Goal: Find specific page/section: Find specific page/section

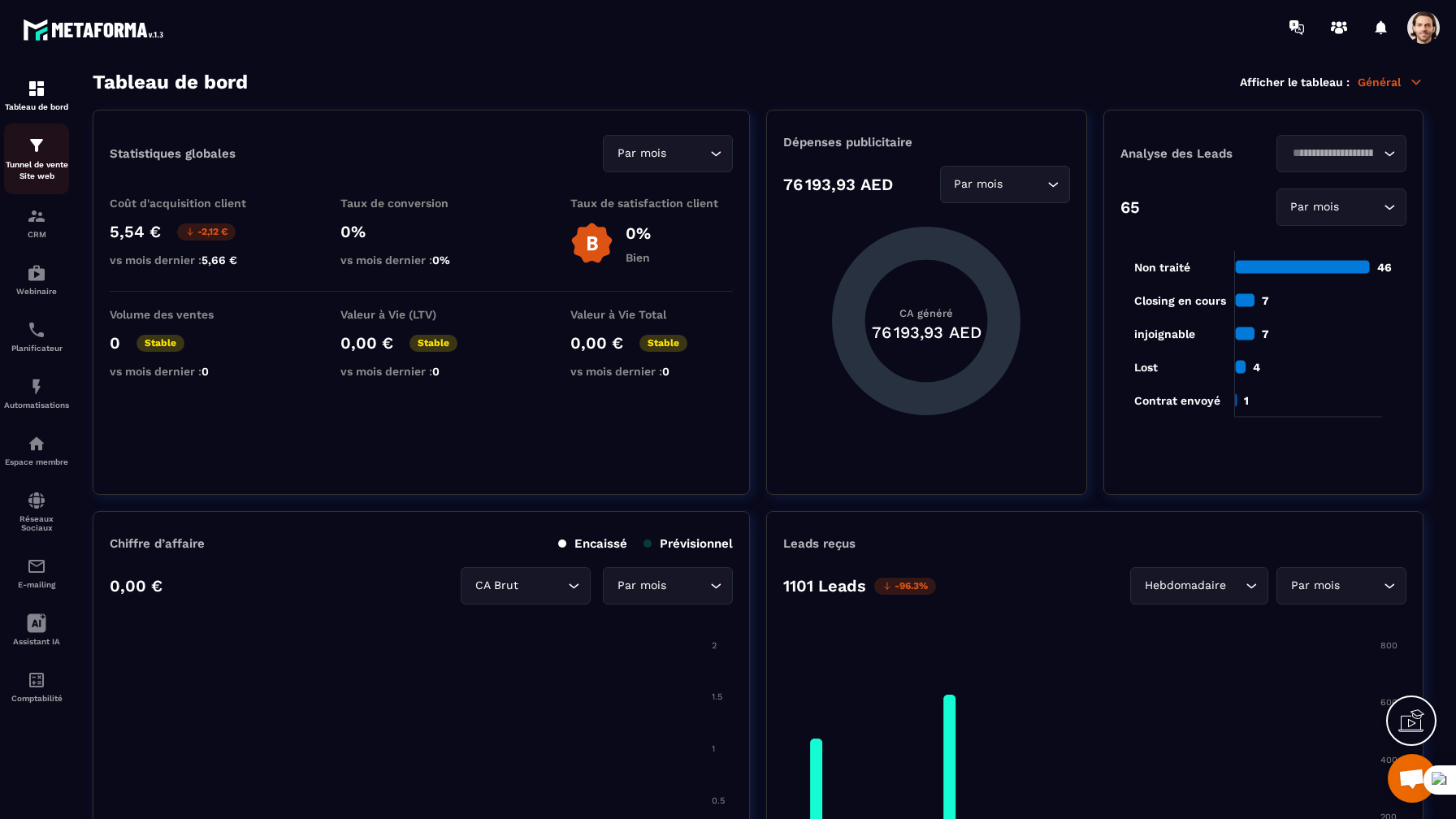
click at [46, 161] on p "Tunnel de vente Site web" at bounding box center [36, 170] width 65 height 23
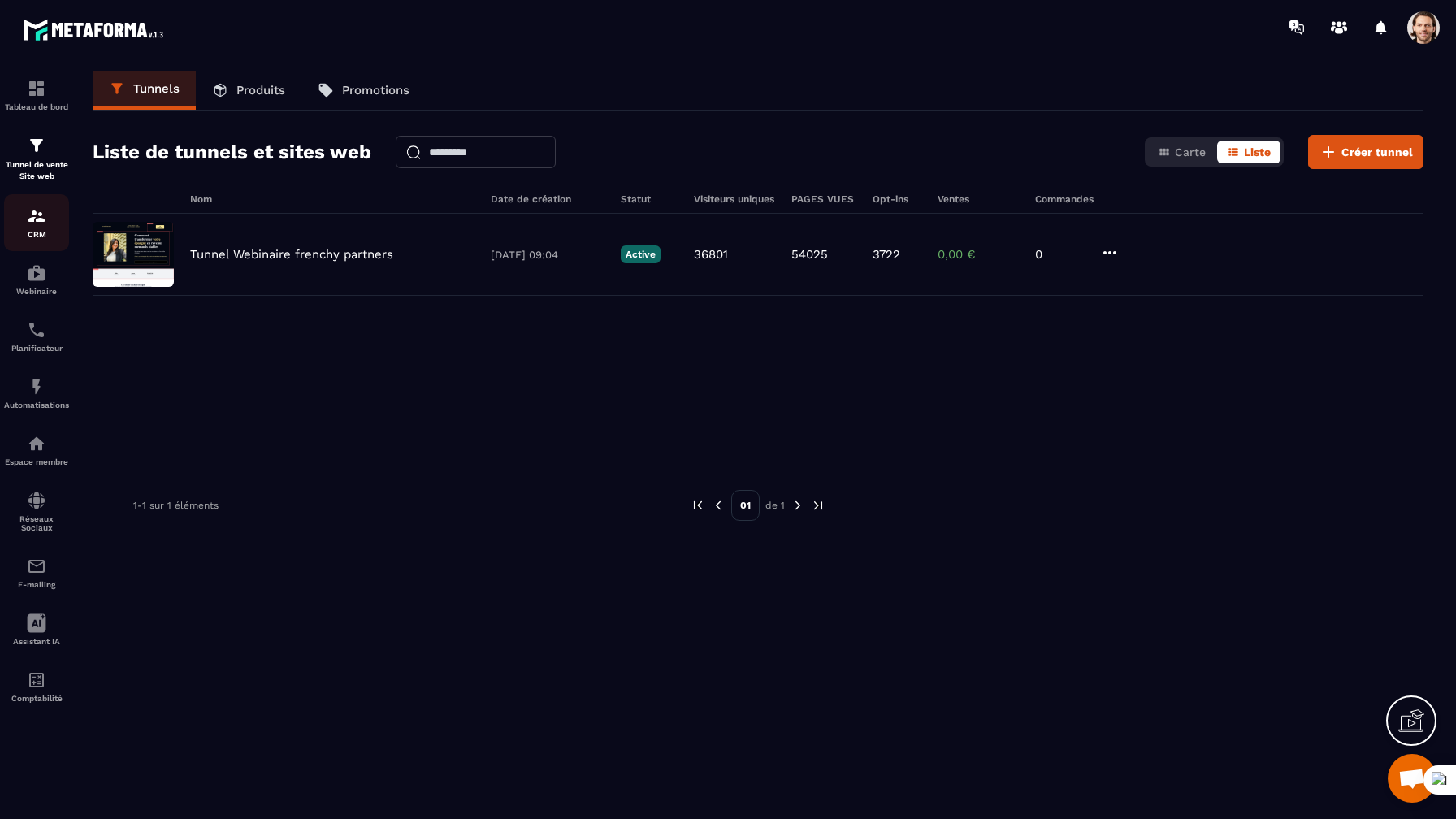
click at [39, 239] on p "CRM" at bounding box center [36, 234] width 65 height 9
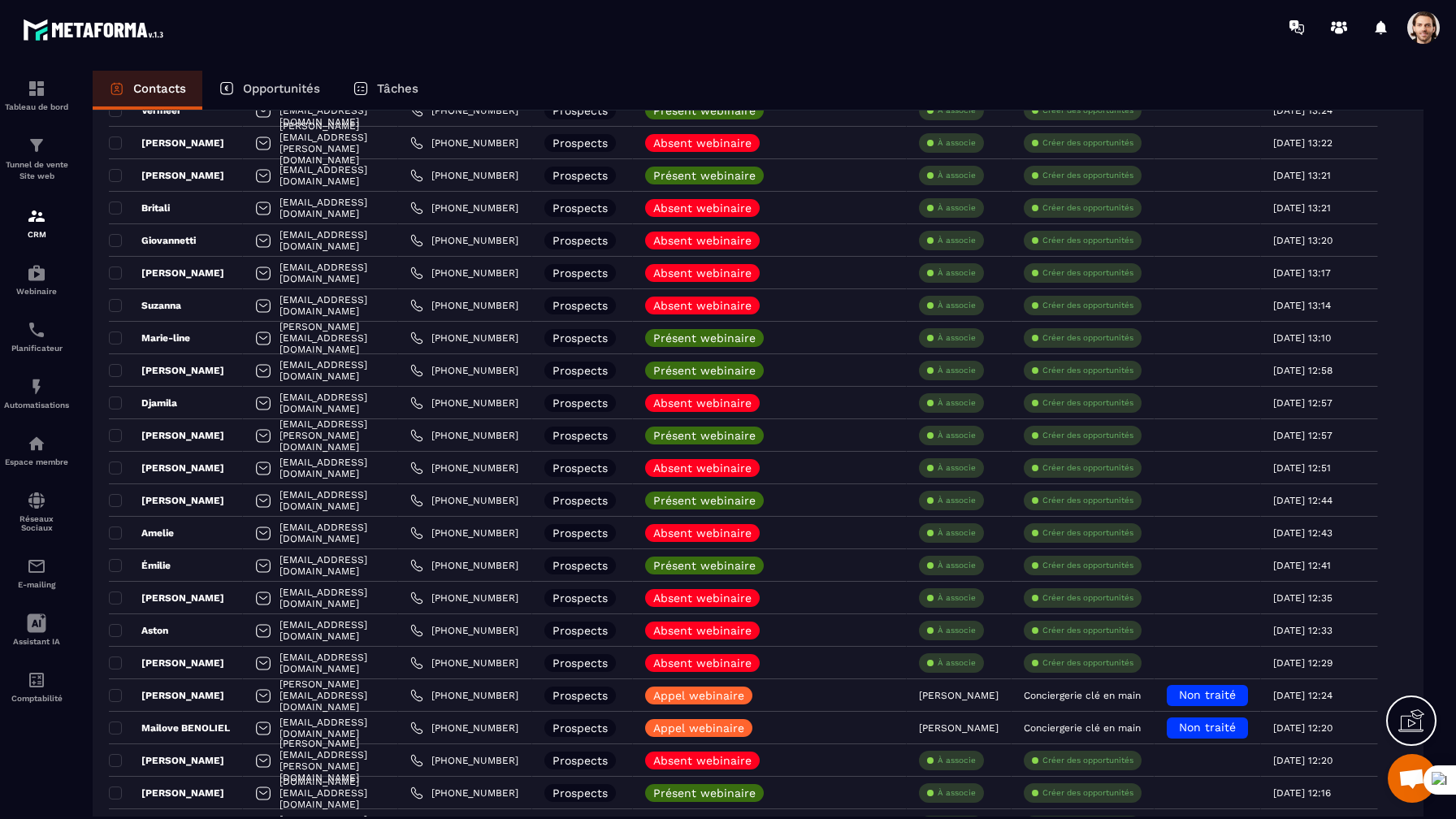
scroll to position [2802, 0]
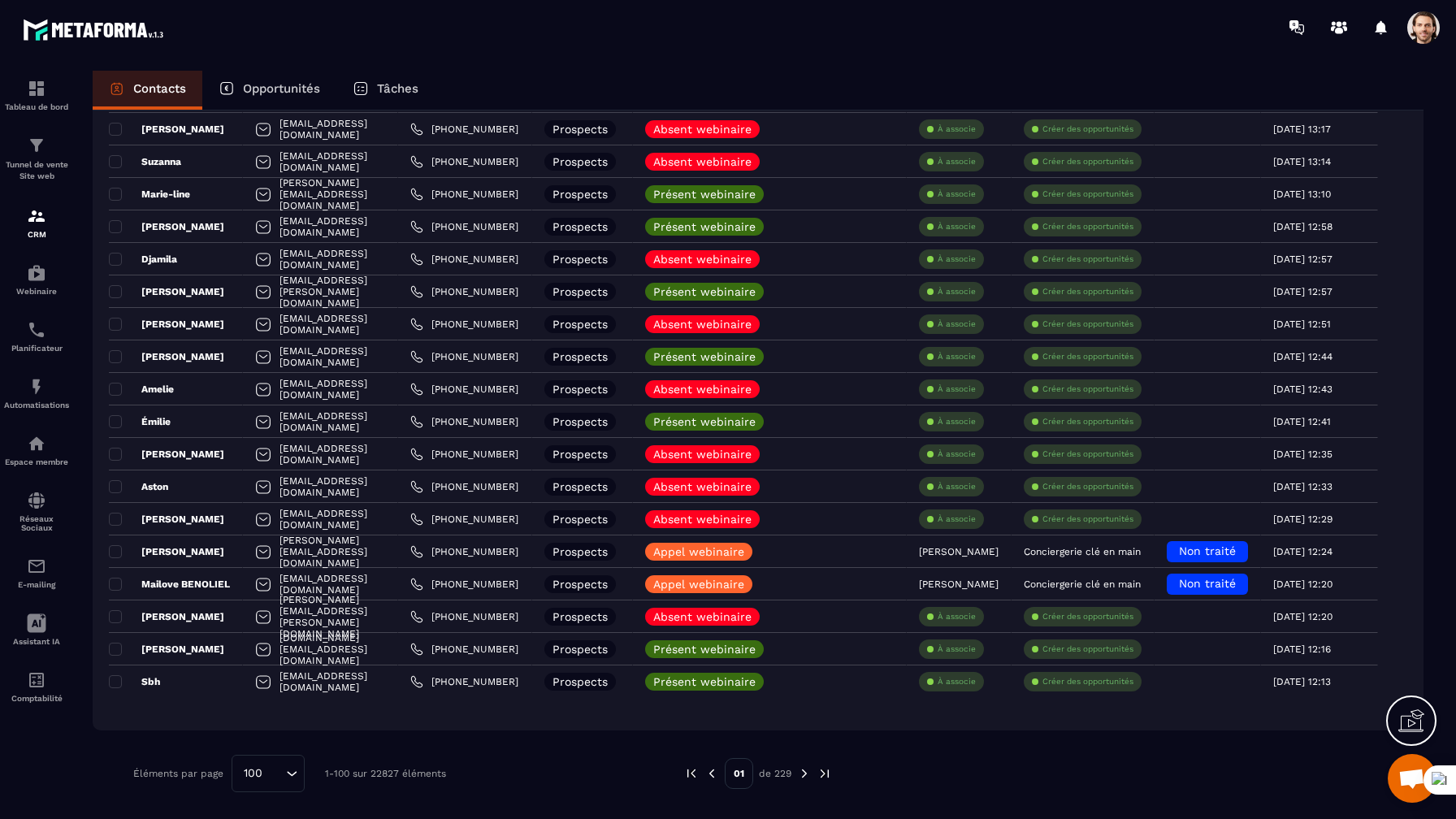
click at [823, 775] on img at bounding box center [825, 773] width 15 height 15
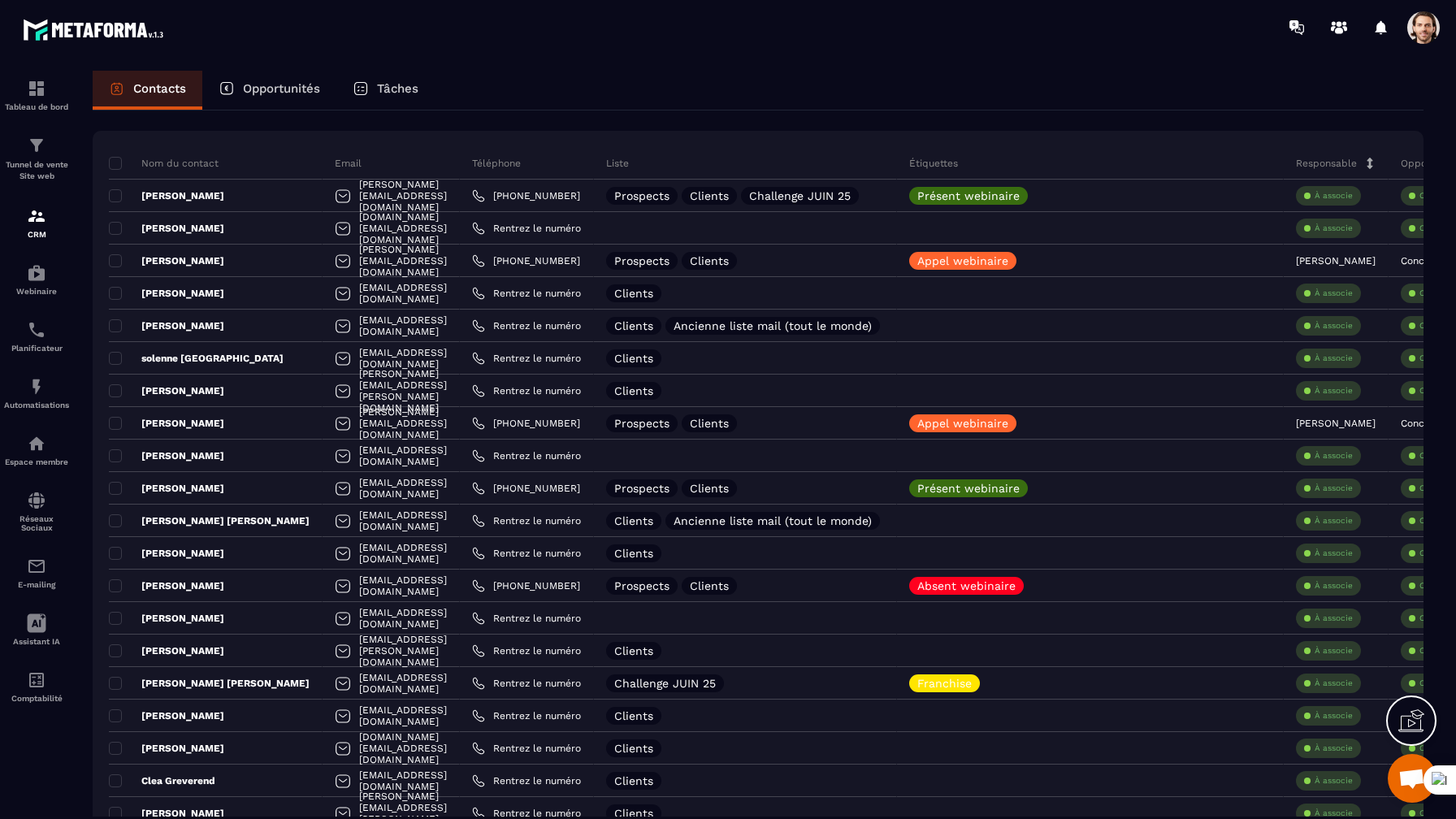
scroll to position [0, 0]
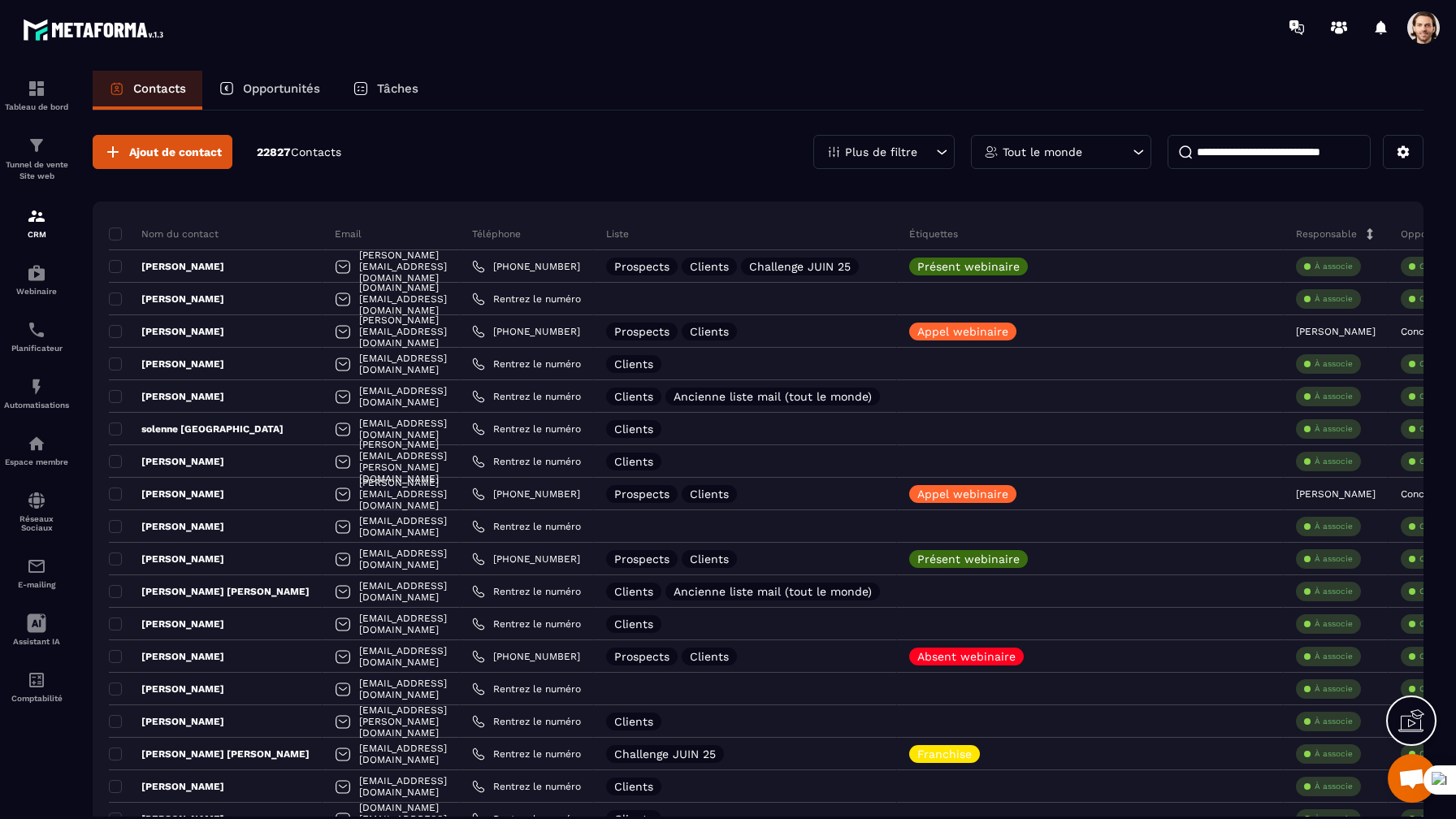
click at [1422, 27] on span at bounding box center [1423, 27] width 33 height 33
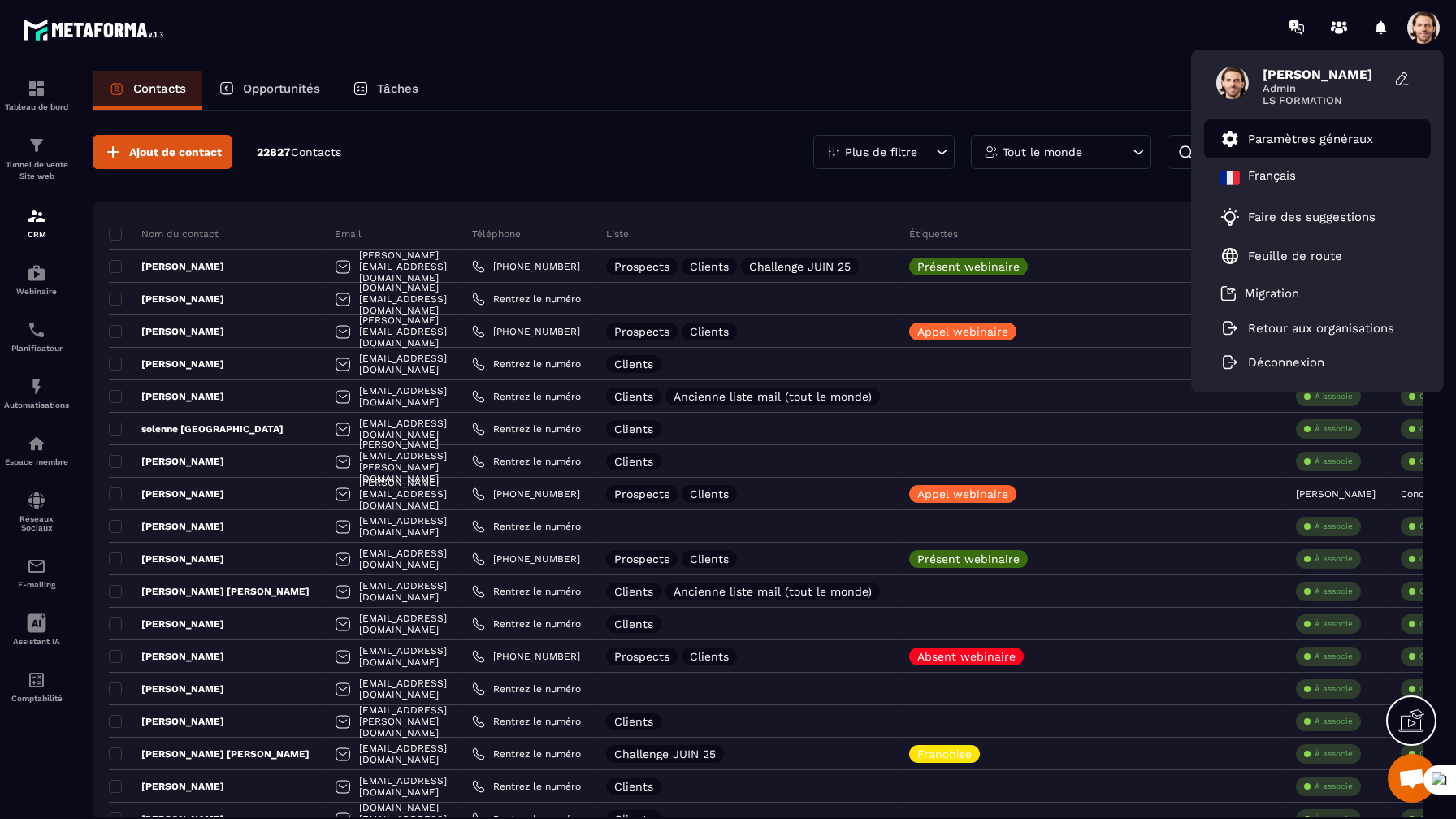
click at [1316, 140] on p "Paramètres généraux" at bounding box center [1310, 138] width 125 height 15
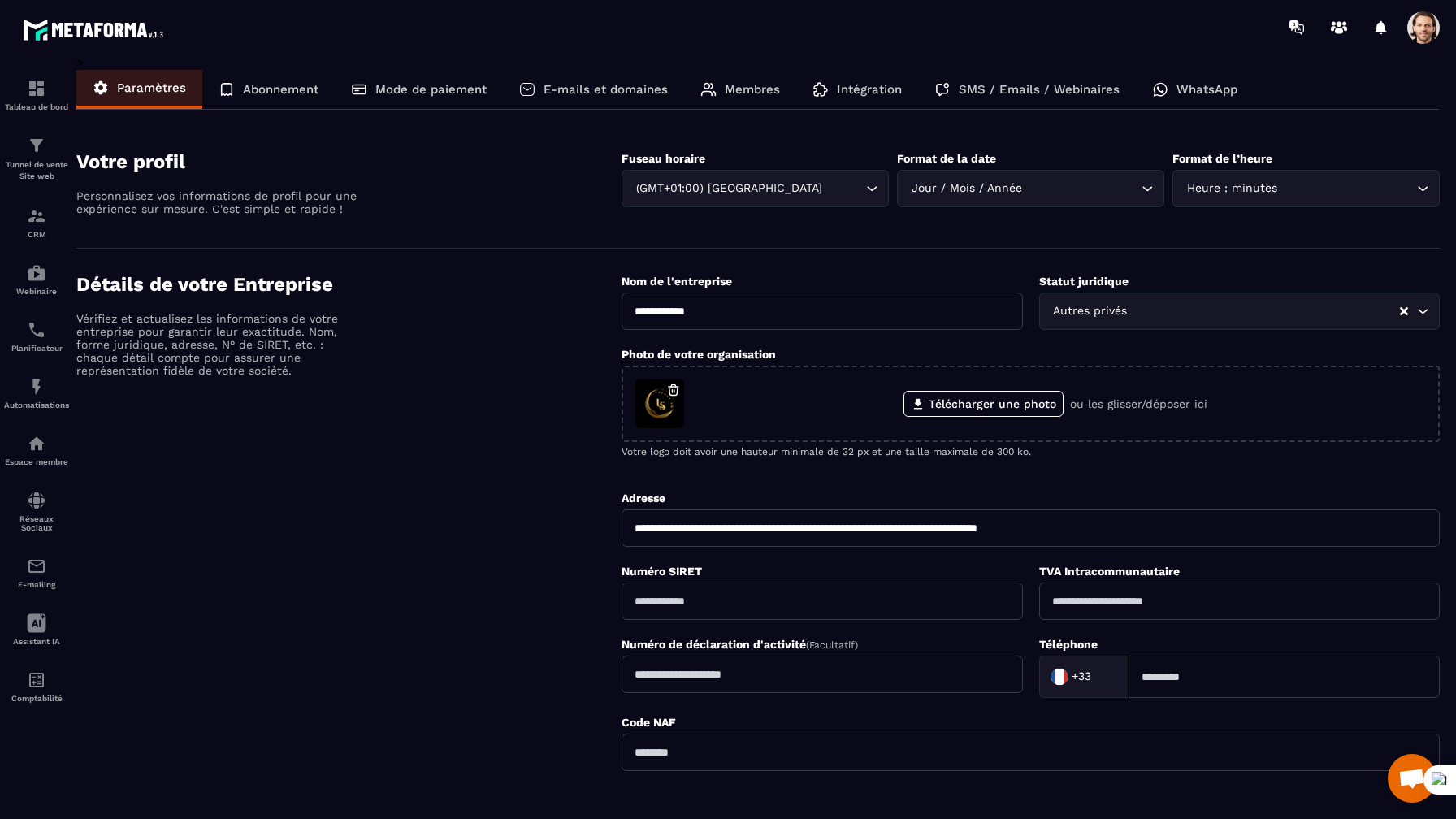
click at [1097, 104] on div "SMS / Emails / Webinaires" at bounding box center [1027, 89] width 218 height 39
